Goal: Book appointment/travel/reservation

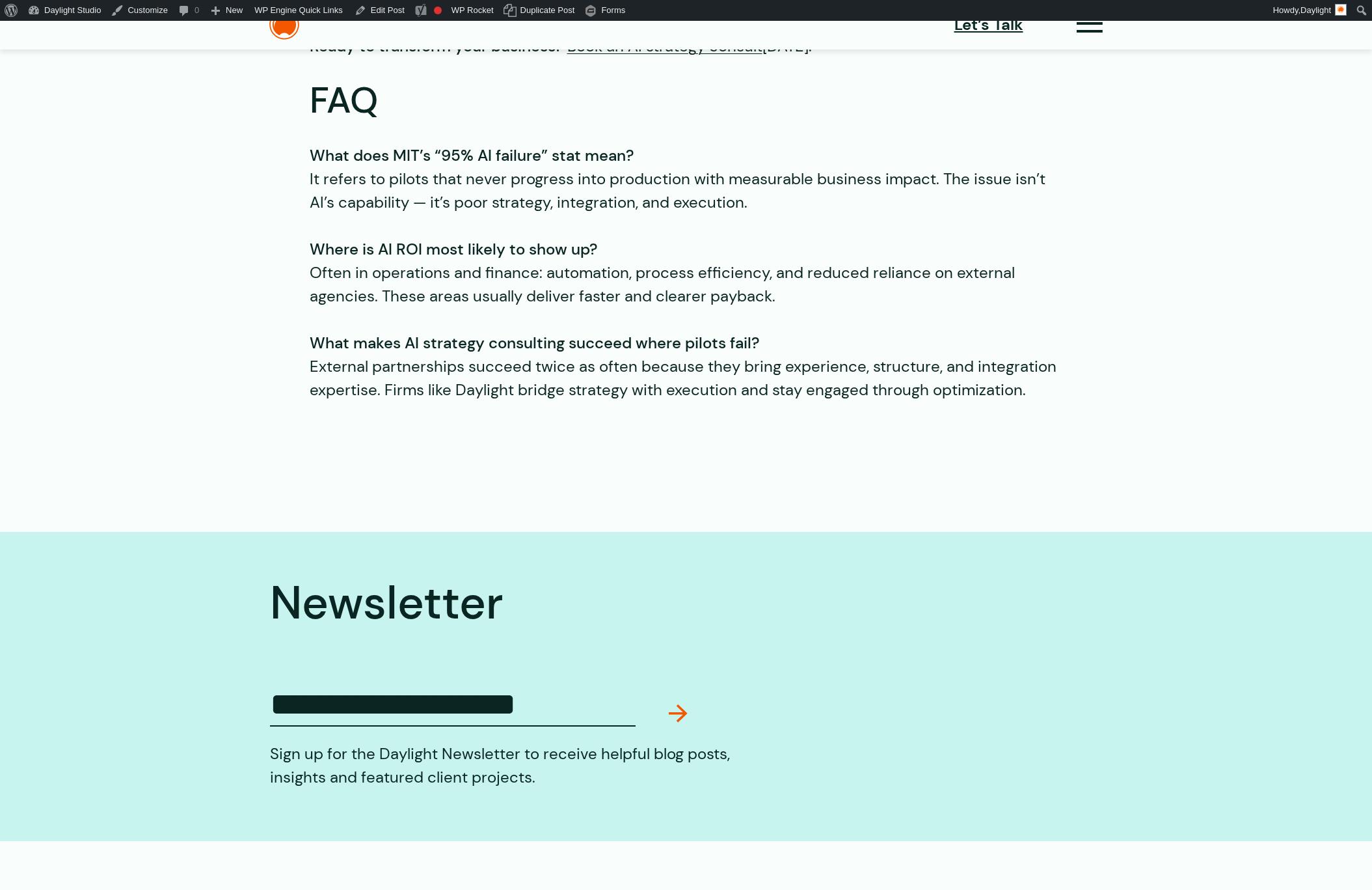
scroll to position [3852, 0]
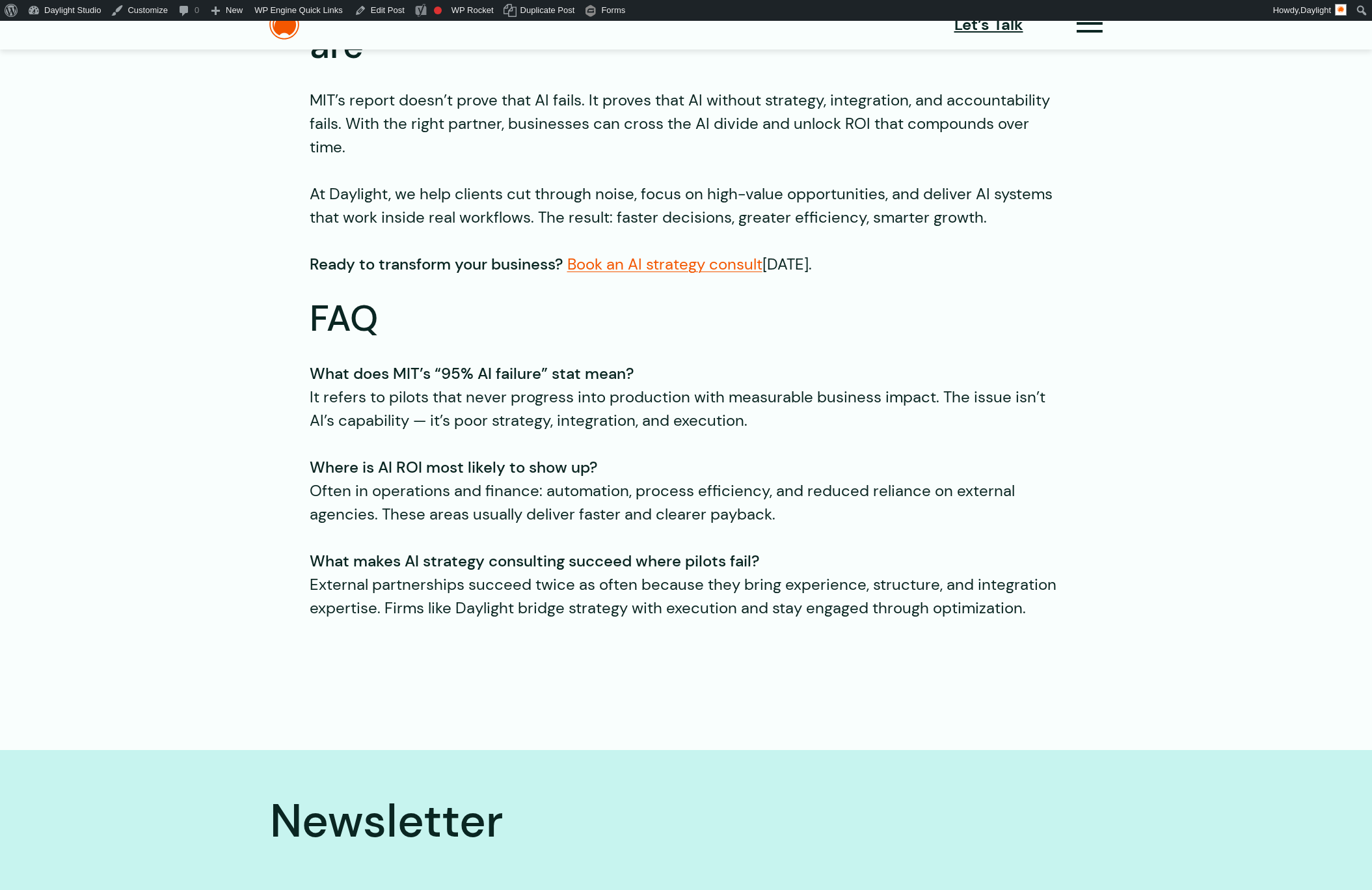
click at [687, 263] on link "Book an AI strategy consult" at bounding box center [665, 264] width 195 height 21
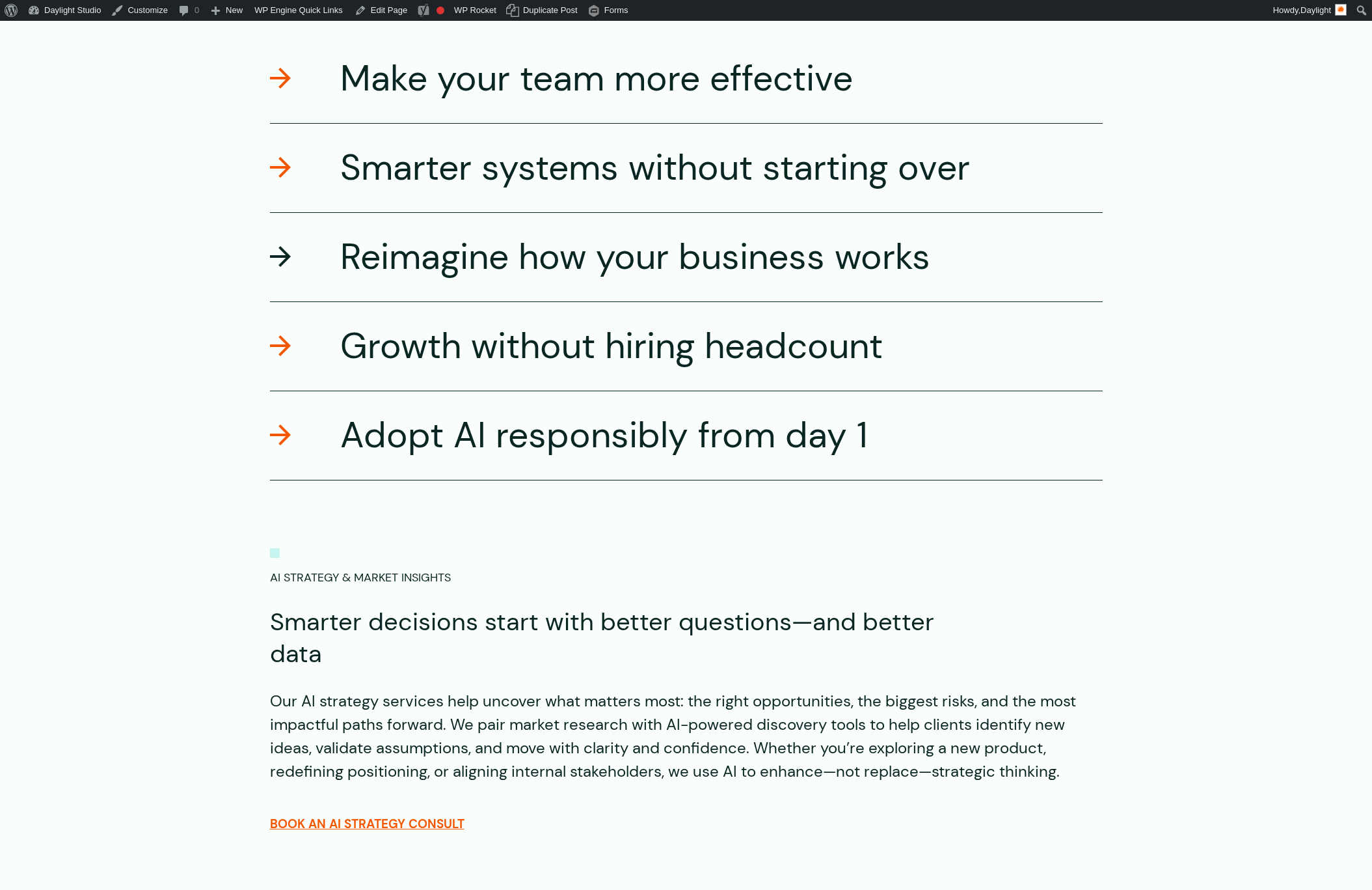
scroll to position [1419, 0]
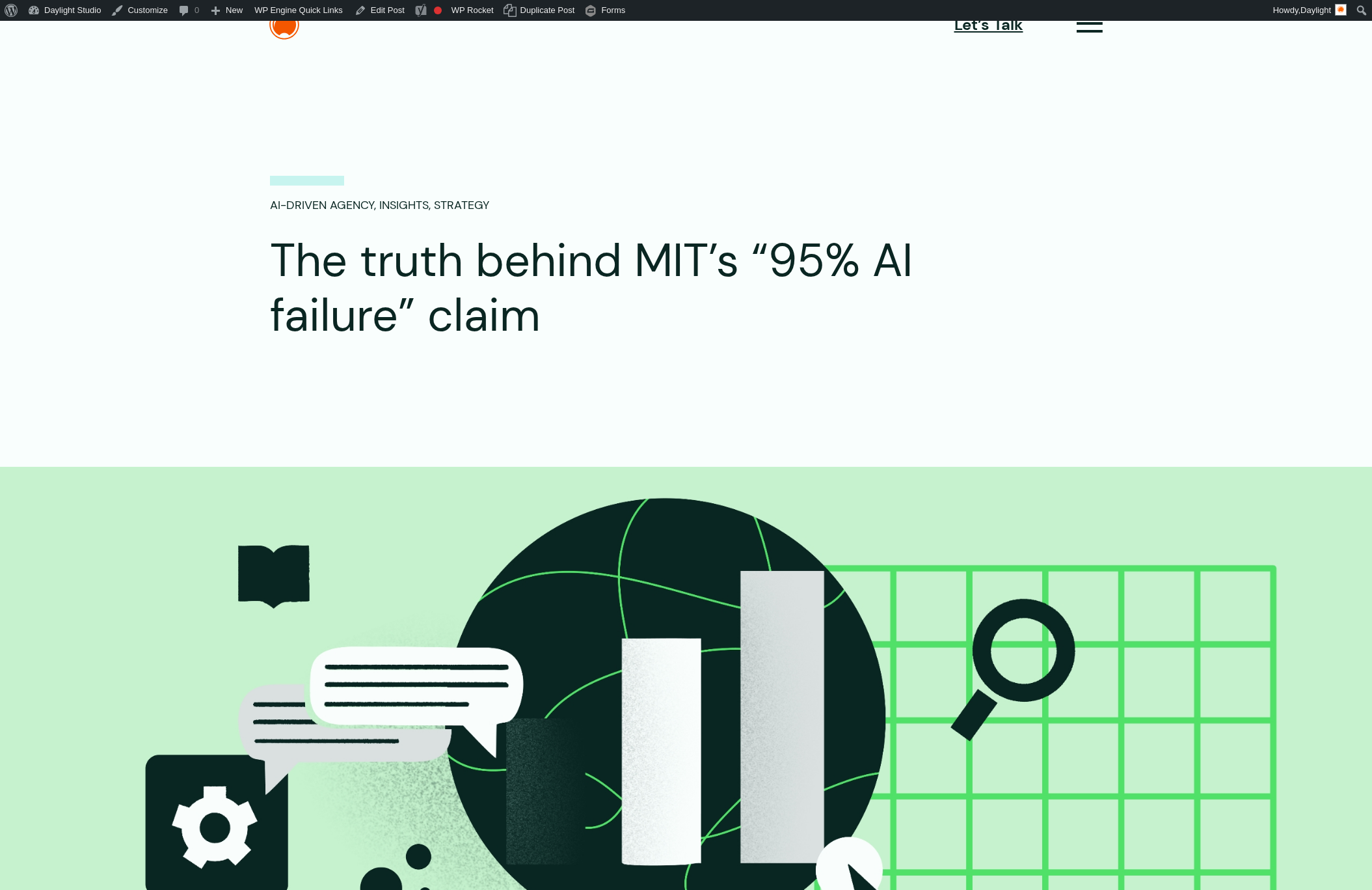
click at [983, 363] on div "ai-driven agency, Insights, Strategy The truth behind MIT’s “95% AI failure” cl…" at bounding box center [686, 612] width 1372 height 878
